Goal: Communication & Community: Answer question/provide support

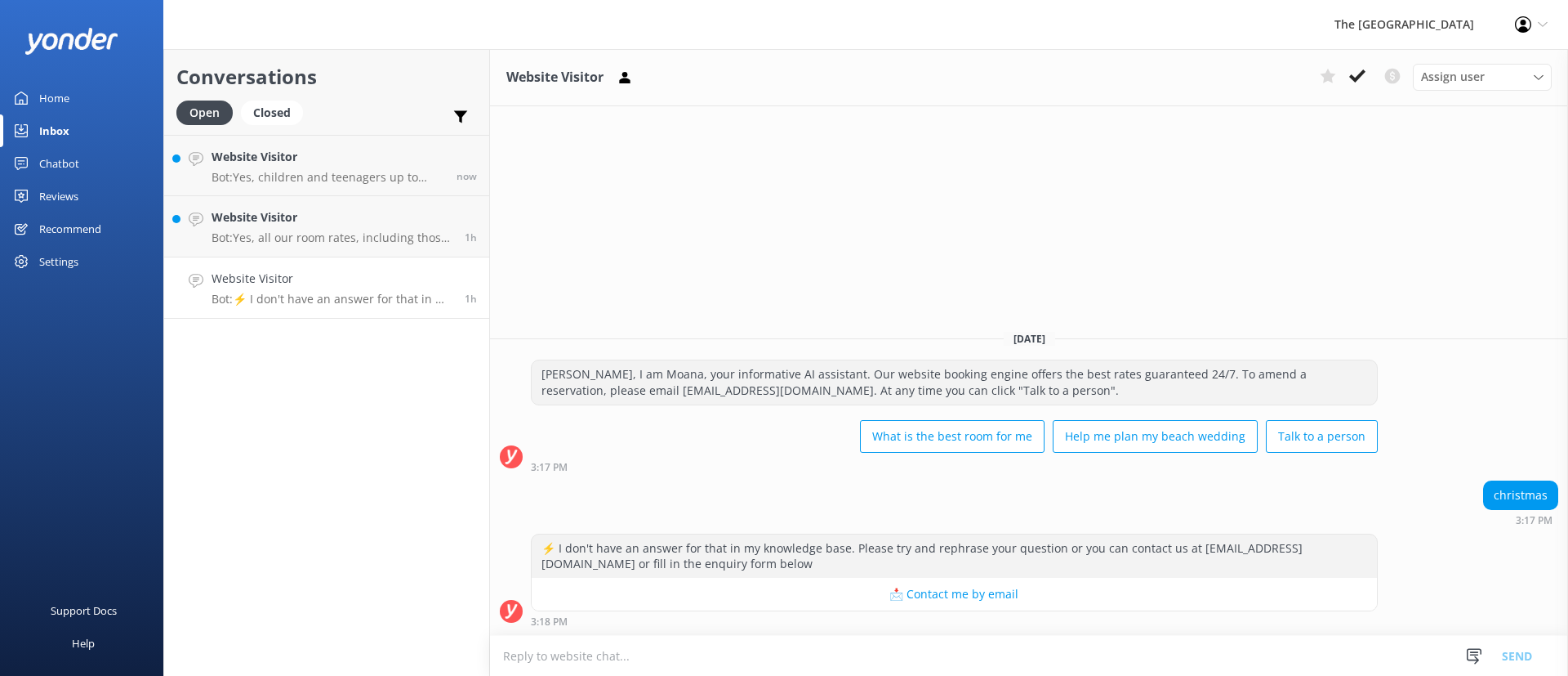
click at [301, 270] on h4 "Website Visitor" at bounding box center [332, 278] width 241 height 18
click at [1356, 73] on icon at bounding box center [1357, 75] width 16 height 16
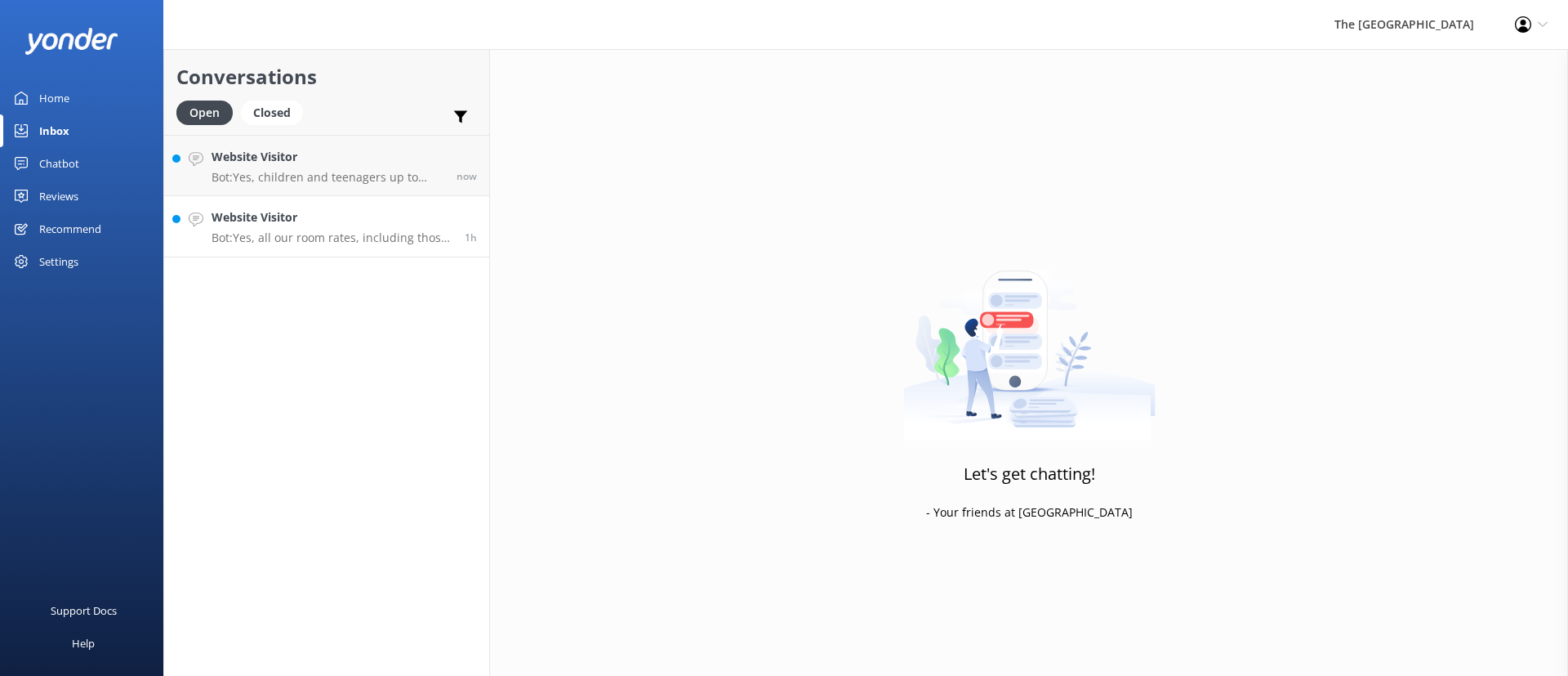
click at [389, 223] on h4 "Website Visitor" at bounding box center [332, 217] width 241 height 18
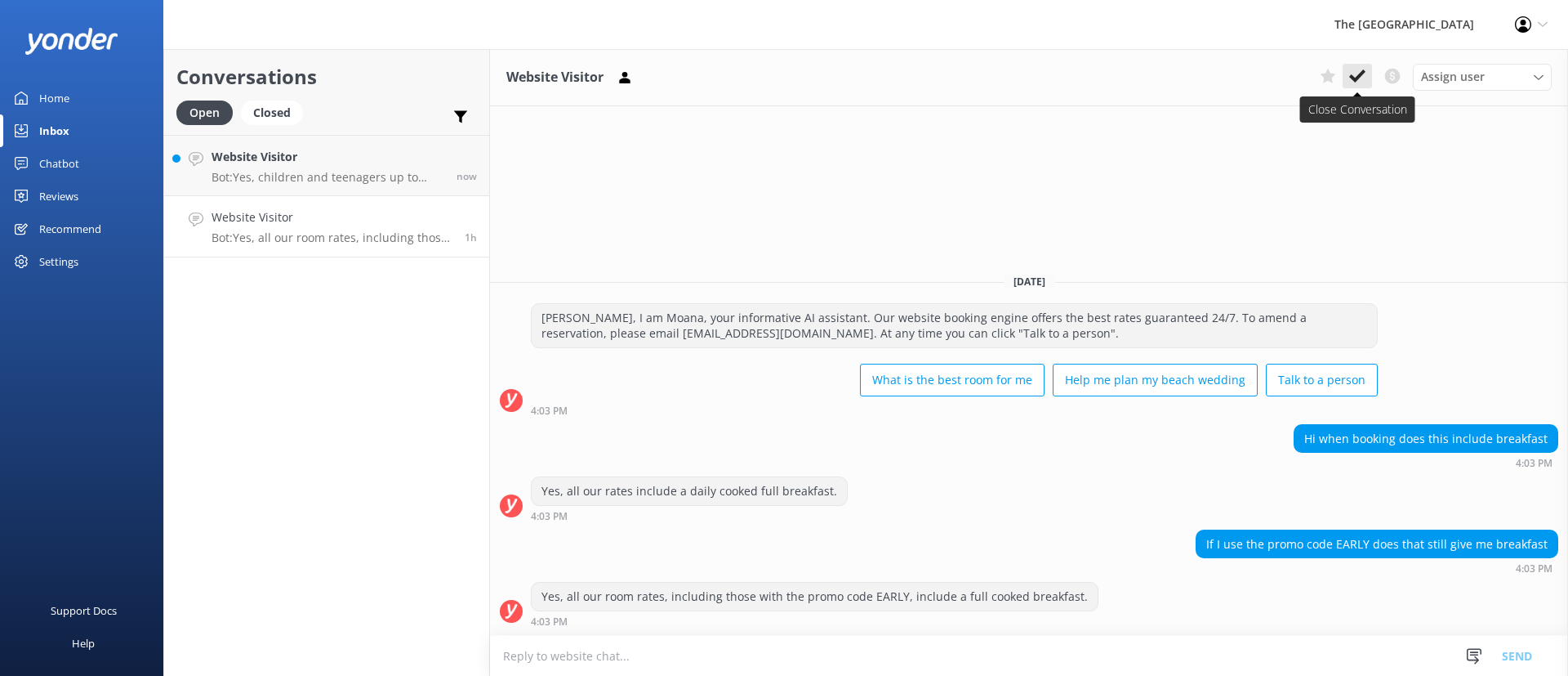
click at [1363, 72] on use at bounding box center [1357, 76] width 16 height 13
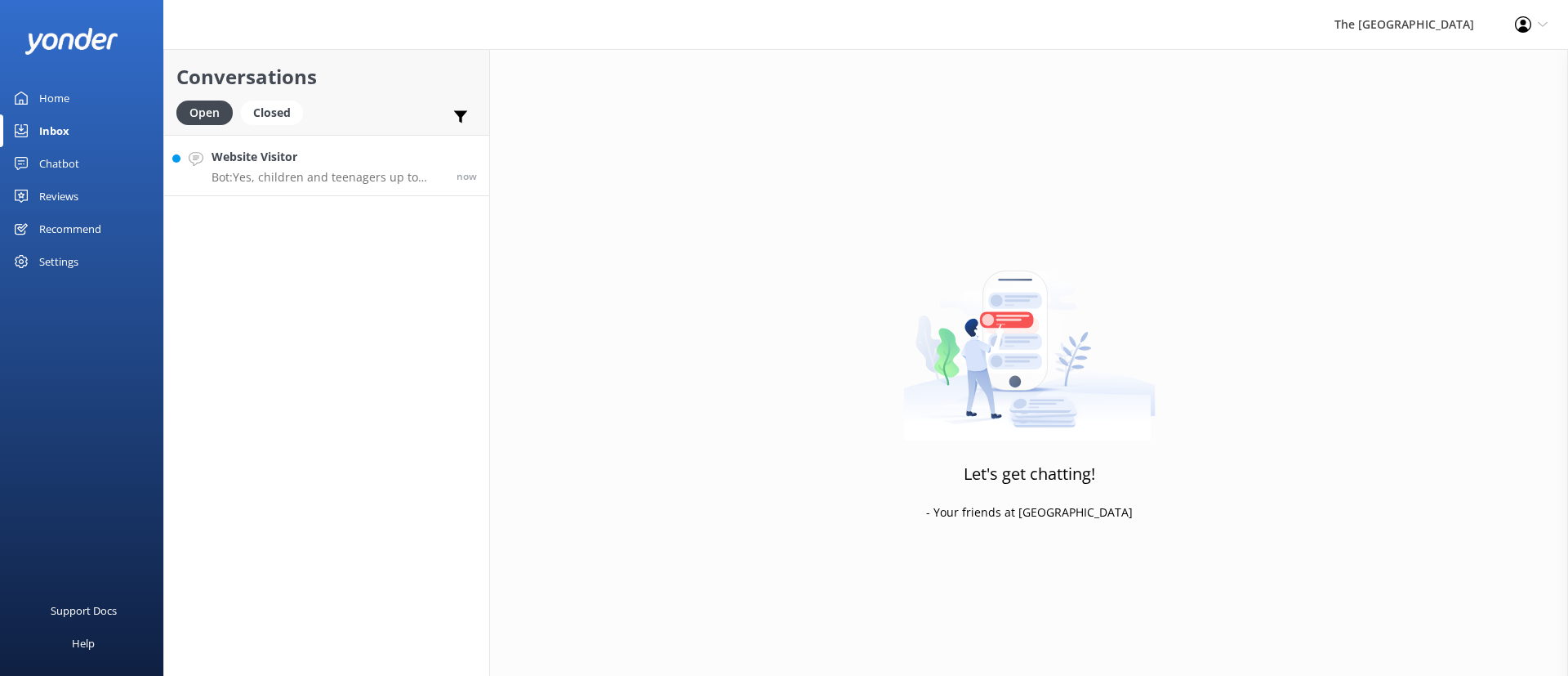
click at [282, 163] on h4 "Website Visitor" at bounding box center [328, 156] width 233 height 18
